Goal: Task Accomplishment & Management: Use online tool/utility

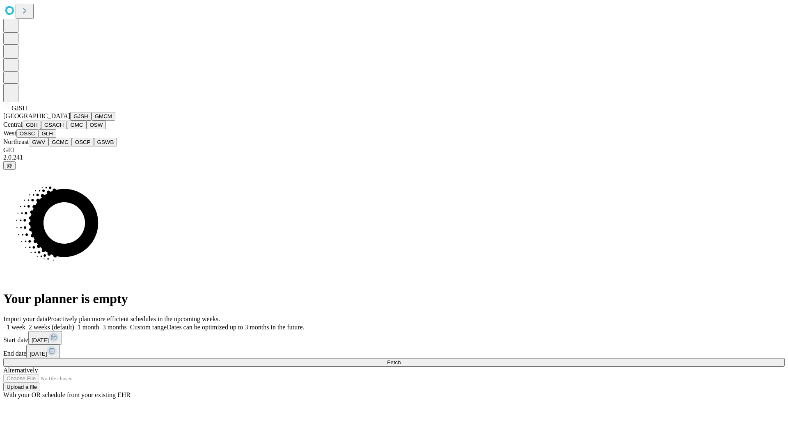
click at [70, 121] on button "GJSH" at bounding box center [80, 116] width 21 height 9
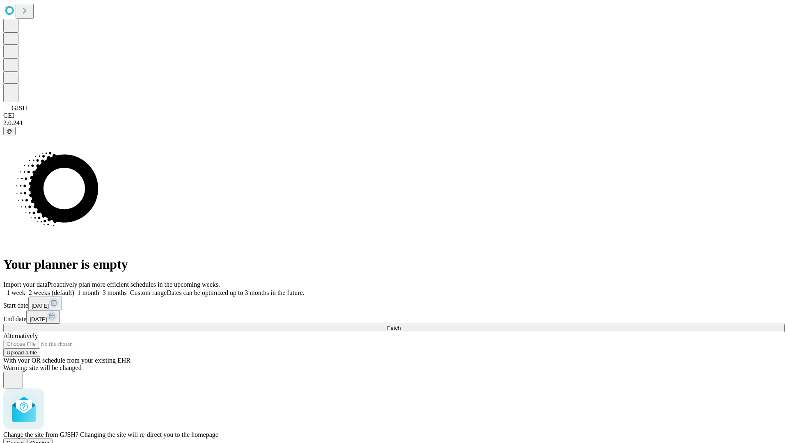
click at [50, 440] on span "Confirm" at bounding box center [39, 443] width 19 height 6
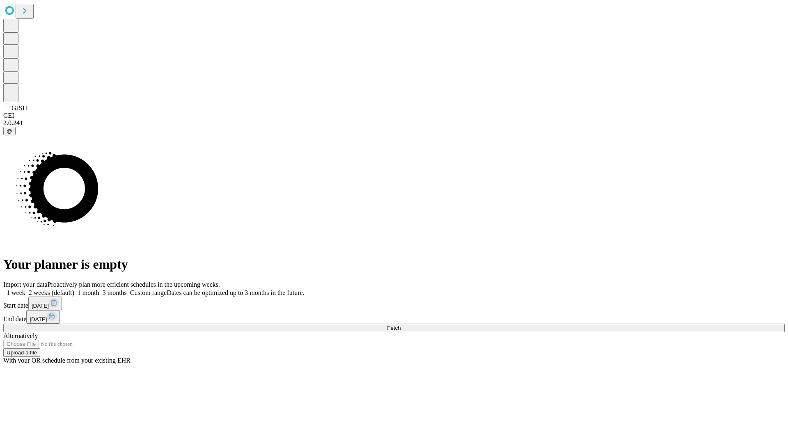
click at [99, 289] on label "1 month" at bounding box center [86, 292] width 25 height 7
click at [401, 325] on span "Fetch" at bounding box center [394, 328] width 14 height 6
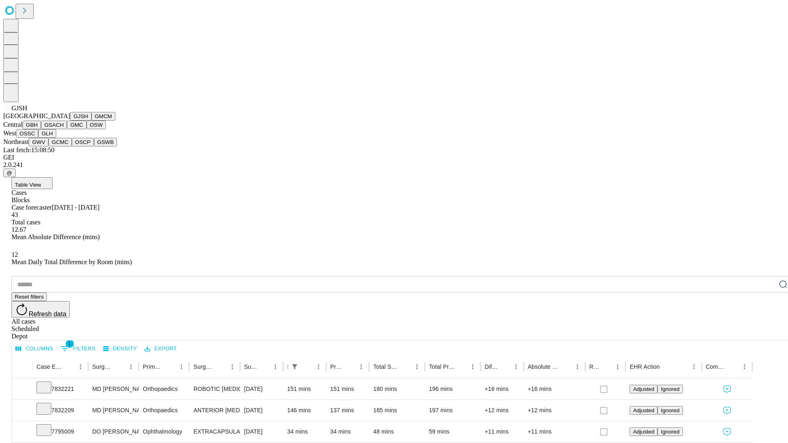
click at [92, 121] on button "GMCM" at bounding box center [104, 116] width 24 height 9
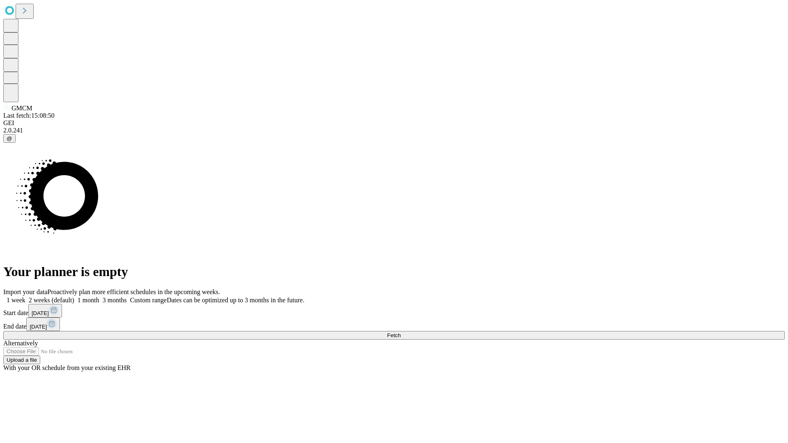
click at [99, 297] on label "1 month" at bounding box center [86, 300] width 25 height 7
click at [401, 332] on span "Fetch" at bounding box center [394, 335] width 14 height 6
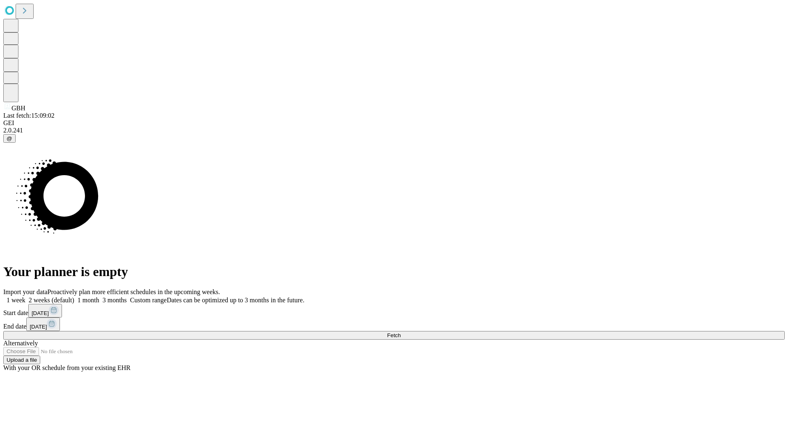
click at [99, 297] on label "1 month" at bounding box center [86, 300] width 25 height 7
click at [401, 332] on span "Fetch" at bounding box center [394, 335] width 14 height 6
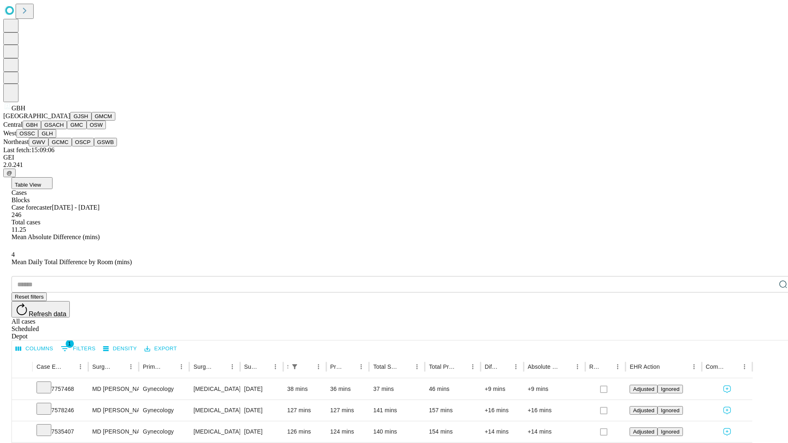
click at [64, 129] on button "GSACH" at bounding box center [54, 125] width 26 height 9
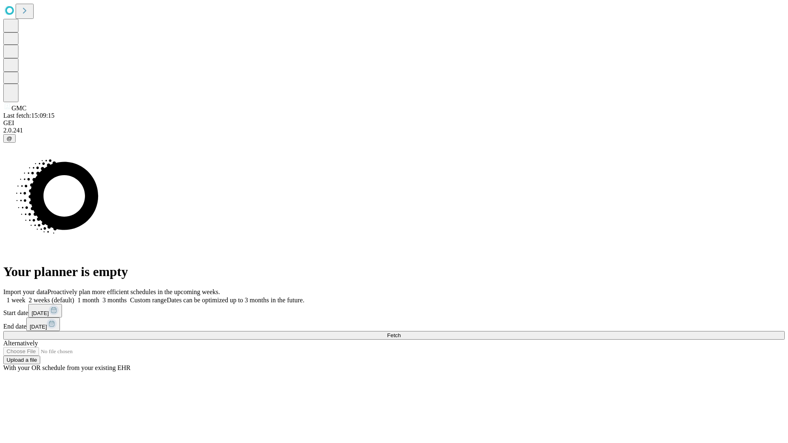
click at [401, 332] on span "Fetch" at bounding box center [394, 335] width 14 height 6
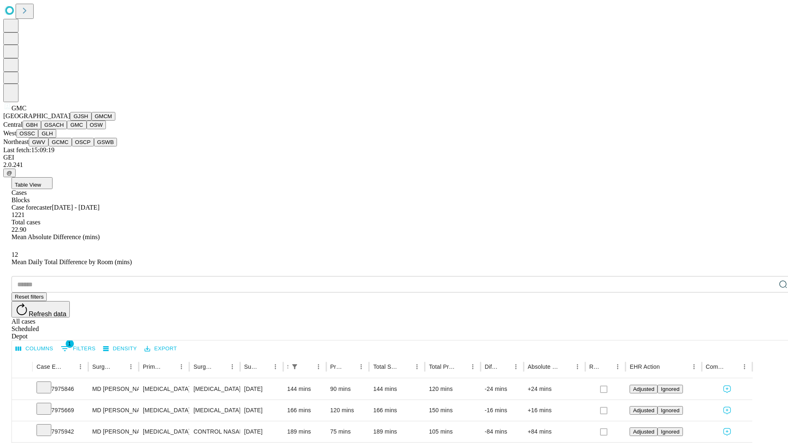
click at [87, 129] on button "OSW" at bounding box center [97, 125] width 20 height 9
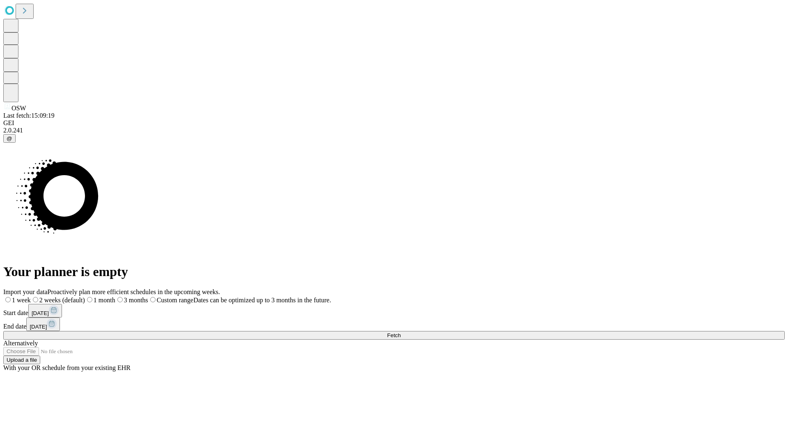
click at [115, 297] on label "1 month" at bounding box center [100, 300] width 30 height 7
click at [401, 332] on span "Fetch" at bounding box center [394, 335] width 14 height 6
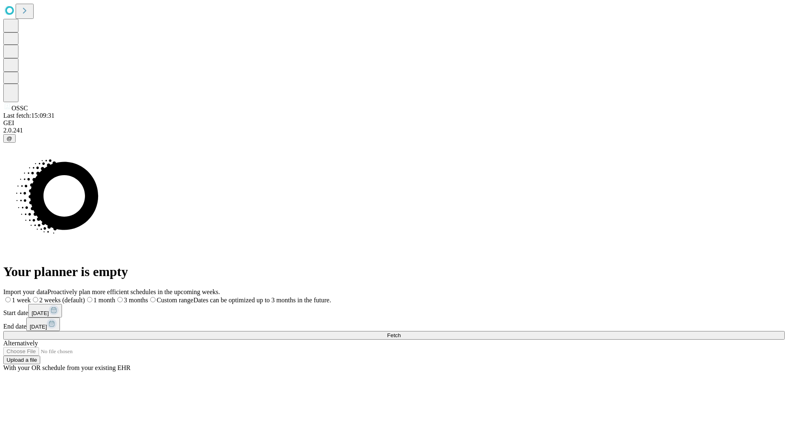
click at [401, 332] on span "Fetch" at bounding box center [394, 335] width 14 height 6
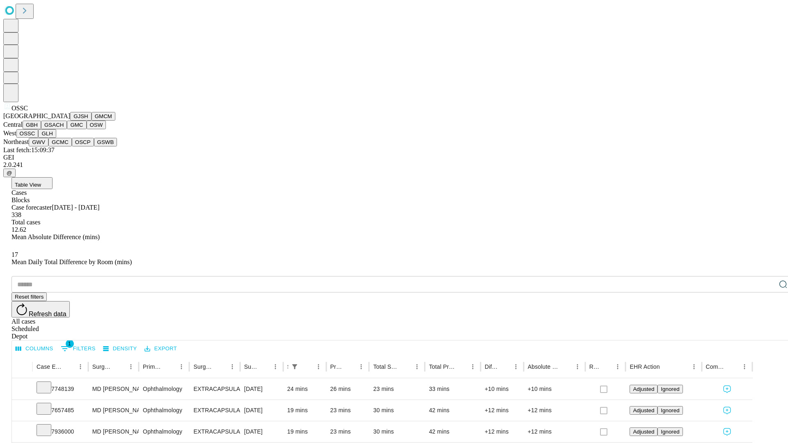
click at [56, 138] on button "GLH" at bounding box center [47, 133] width 18 height 9
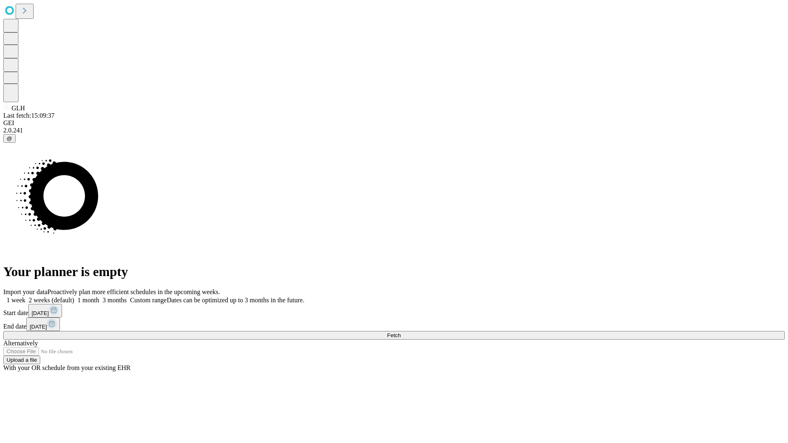
click at [99, 297] on label "1 month" at bounding box center [86, 300] width 25 height 7
click at [401, 332] on span "Fetch" at bounding box center [394, 335] width 14 height 6
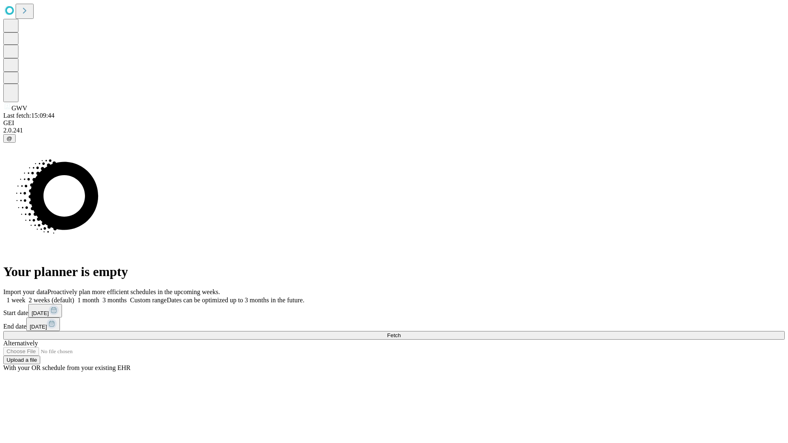
click at [99, 297] on label "1 month" at bounding box center [86, 300] width 25 height 7
click at [401, 332] on span "Fetch" at bounding box center [394, 335] width 14 height 6
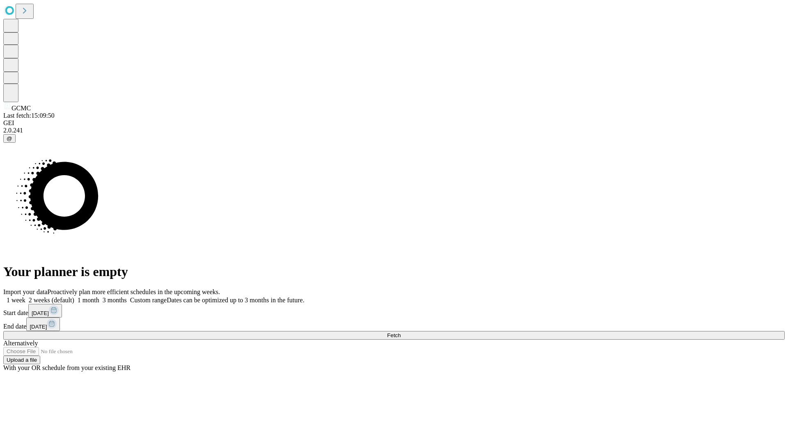
click at [99, 297] on label "1 month" at bounding box center [86, 300] width 25 height 7
click at [401, 332] on span "Fetch" at bounding box center [394, 335] width 14 height 6
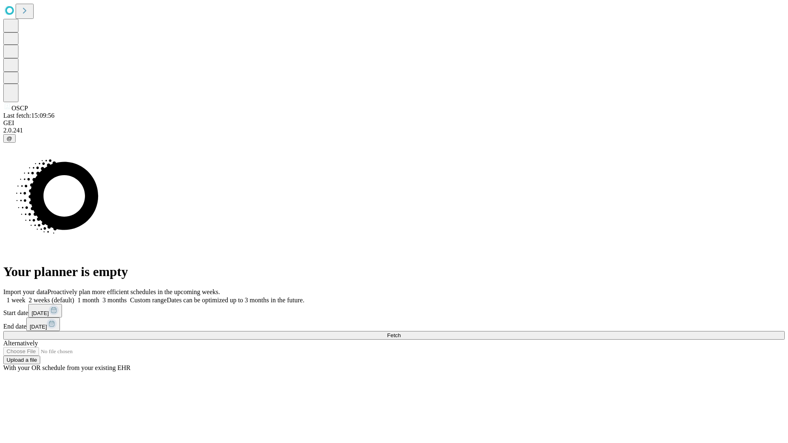
click at [401, 332] on span "Fetch" at bounding box center [394, 335] width 14 height 6
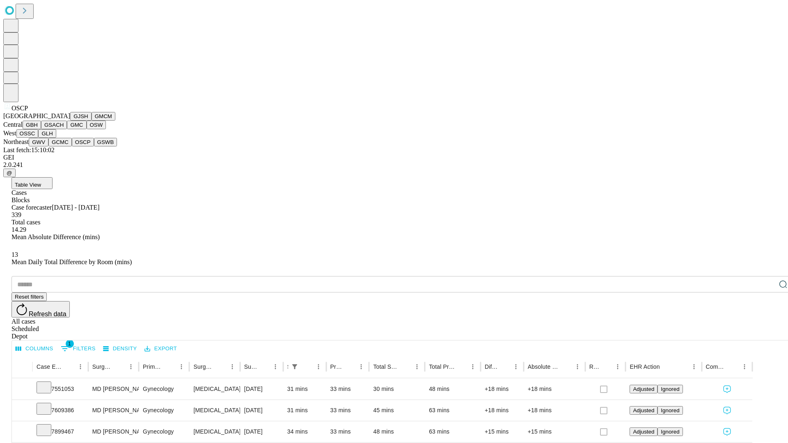
click at [94, 147] on button "GSWB" at bounding box center [105, 142] width 23 height 9
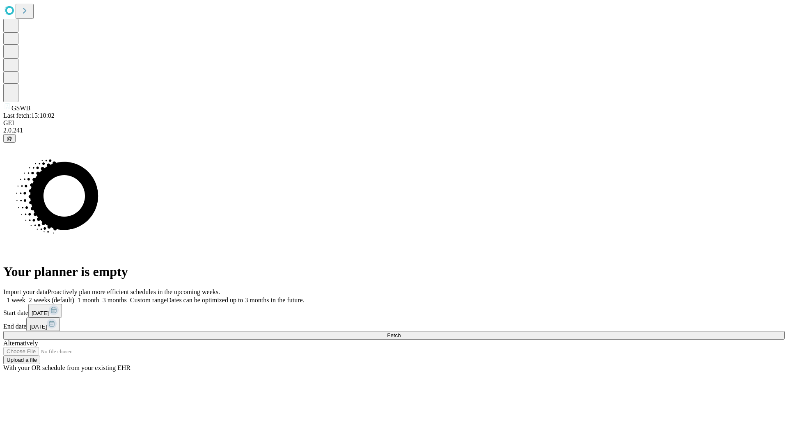
click at [99, 297] on label "1 month" at bounding box center [86, 300] width 25 height 7
click at [401, 332] on span "Fetch" at bounding box center [394, 335] width 14 height 6
